Goal: Task Accomplishment & Management: Manage account settings

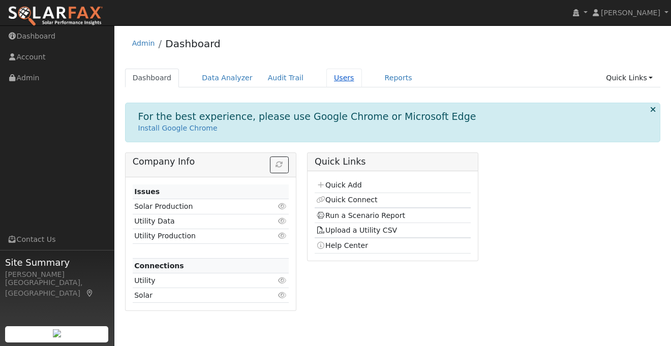
click at [337, 79] on link "Users" at bounding box center [344, 78] width 36 height 19
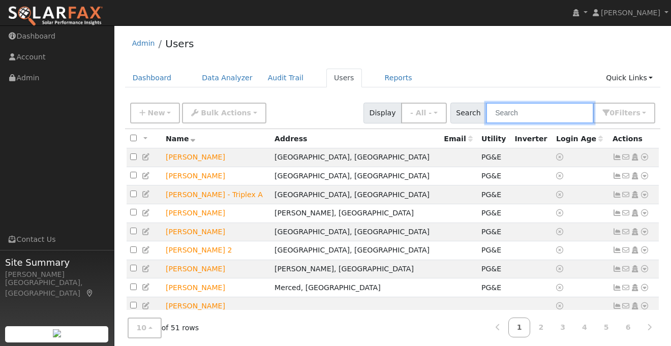
click at [535, 115] on input "text" at bounding box center [540, 113] width 108 height 21
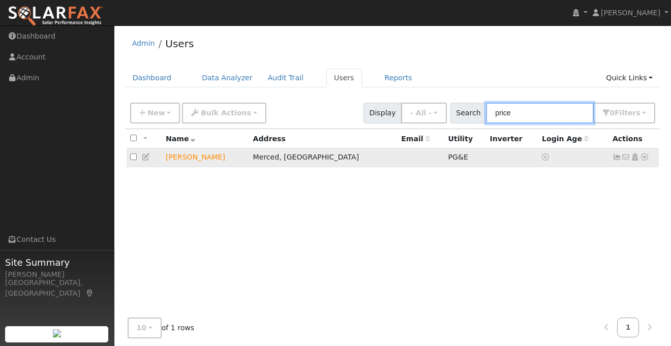
type input "price"
click at [618, 158] on icon at bounding box center [617, 157] width 9 height 7
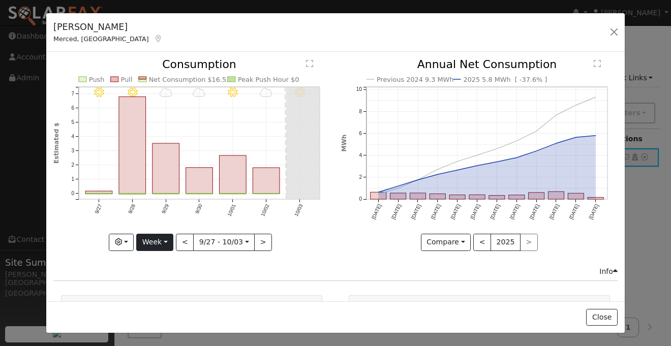
click at [160, 242] on button "Week" at bounding box center [154, 242] width 37 height 17
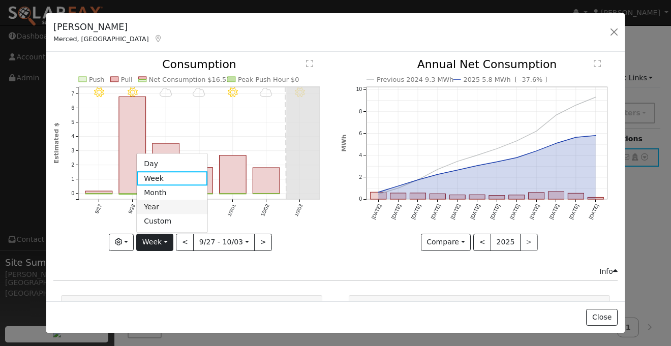
click at [154, 210] on link "Year" at bounding box center [172, 207] width 71 height 14
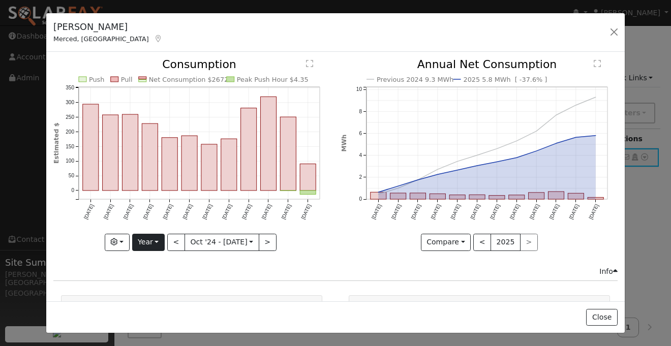
click at [158, 241] on button "Year" at bounding box center [148, 242] width 33 height 17
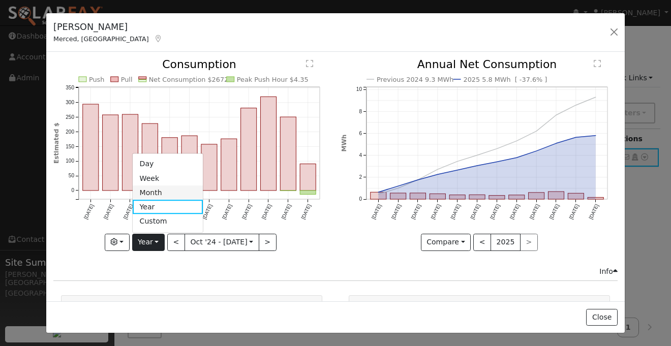
click at [151, 197] on link "Month" at bounding box center [168, 193] width 71 height 14
type input "2025-09-01"
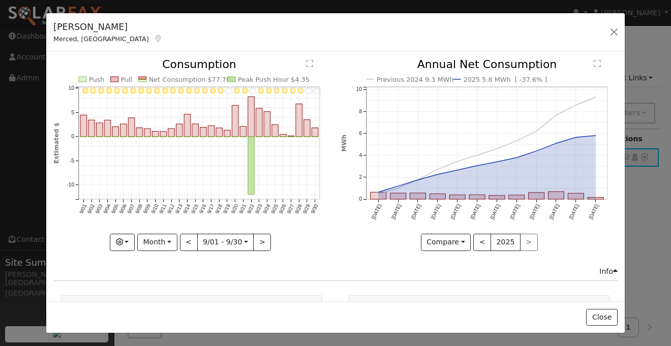
click at [348, 66] on icon "Previous 2024 9.3 MWh 2025 5.8 MWh [ -37.6% ] Oct '24 Nov '24 Dec '24 Jan '25 F…" at bounding box center [479, 151] width 277 height 185
click at [339, 100] on div "Previous 2024 9.3 MWh 2025 5.8 MWh [ -37.6% ] Oct '24 Nov '24 Dec '24 Jan '25 F…" at bounding box center [478, 162] width 287 height 207
click at [552, 33] on div "Andrew Price Merced, CA Default Account Default Account 2135 W St, Merced, CA 9…" at bounding box center [335, 32] width 578 height 39
click at [615, 32] on button "button" at bounding box center [614, 32] width 14 height 14
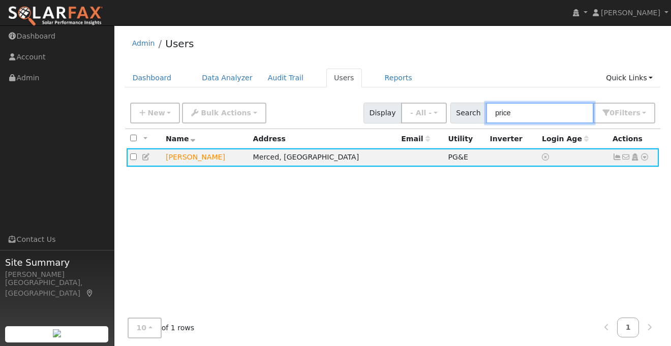
click at [542, 115] on input "price" at bounding box center [540, 113] width 108 height 21
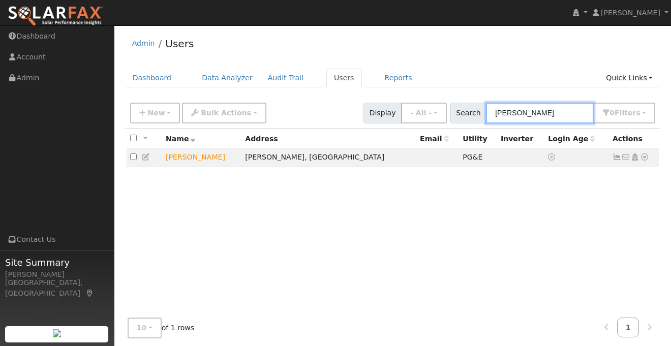
type input "William"
drag, startPoint x: 478, startPoint y: 131, endPoint x: 616, endPoint y: 158, distance: 139.9
click at [616, 158] on icon at bounding box center [617, 157] width 9 height 7
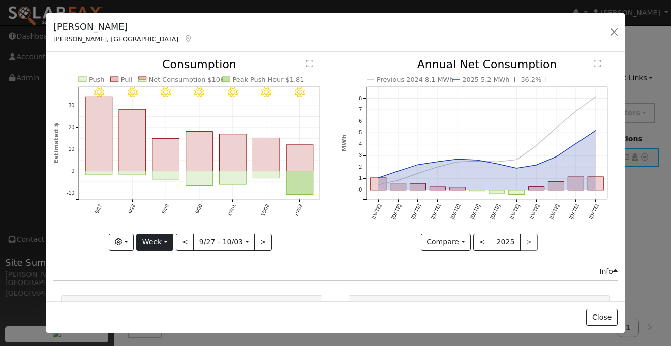
click at [155, 243] on button "Week" at bounding box center [154, 242] width 37 height 17
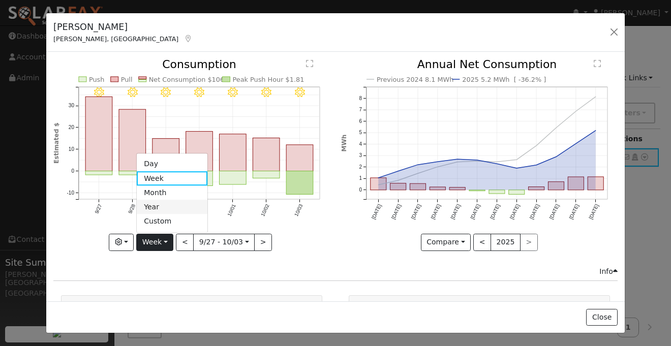
click at [159, 203] on link "Year" at bounding box center [172, 207] width 71 height 14
type input "2024-10-01"
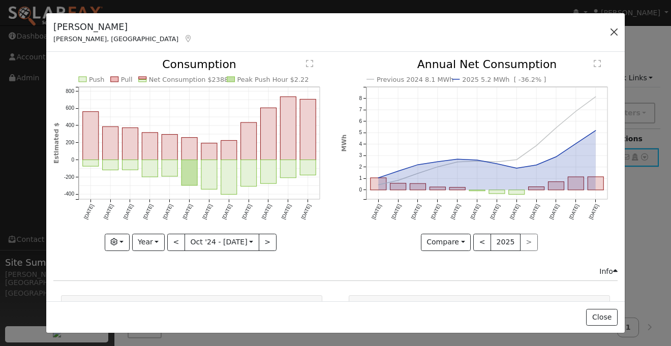
click at [616, 32] on button "button" at bounding box center [614, 32] width 14 height 14
